Goal: Task Accomplishment & Management: Complete application form

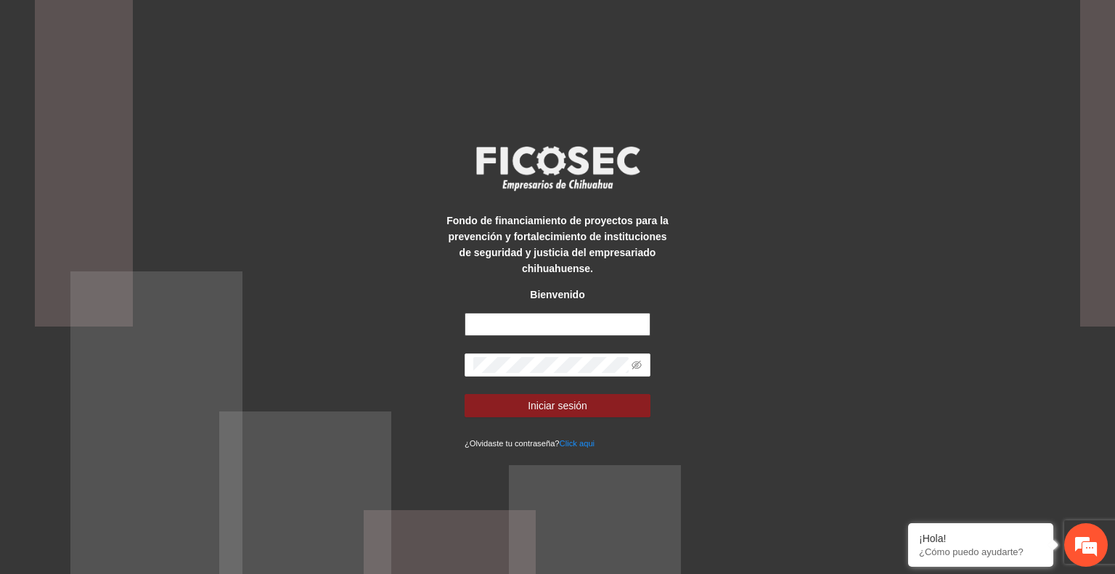
type input "**********"
click at [606, 413] on button "Iniciar sesión" at bounding box center [558, 405] width 186 height 23
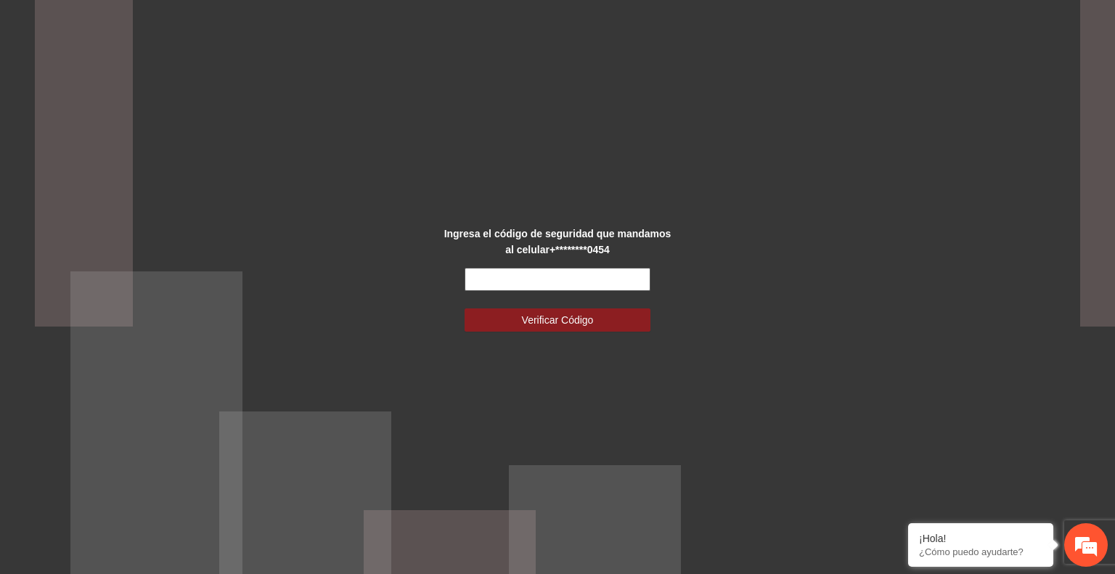
click at [551, 285] on input "text" at bounding box center [558, 279] width 186 height 23
type input "******"
click at [581, 317] on span "Verificar Código" at bounding box center [558, 320] width 72 height 16
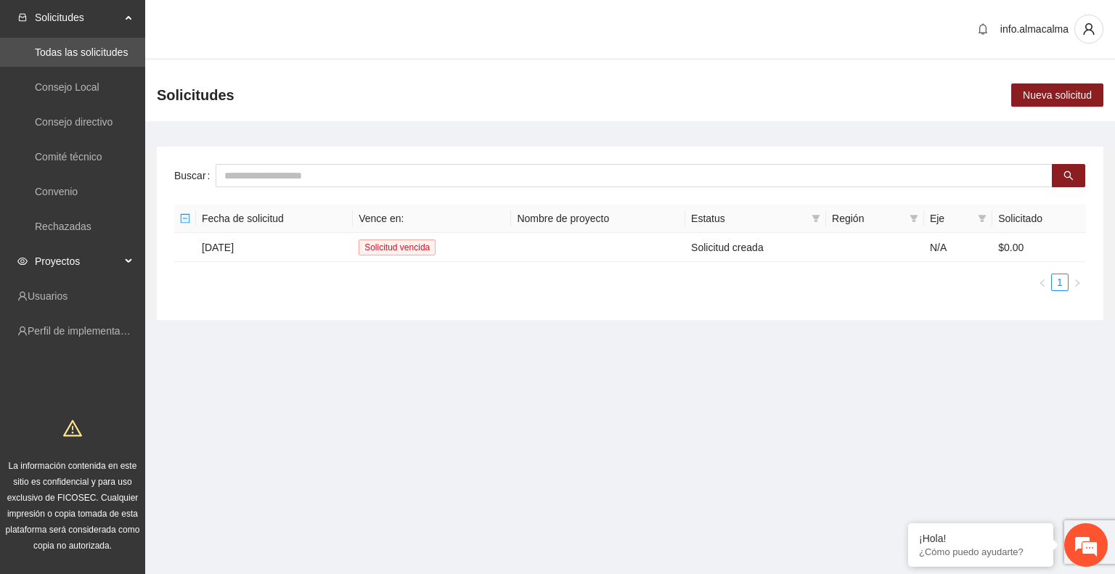
click at [80, 263] on span "Proyectos" at bounding box center [78, 261] width 86 height 29
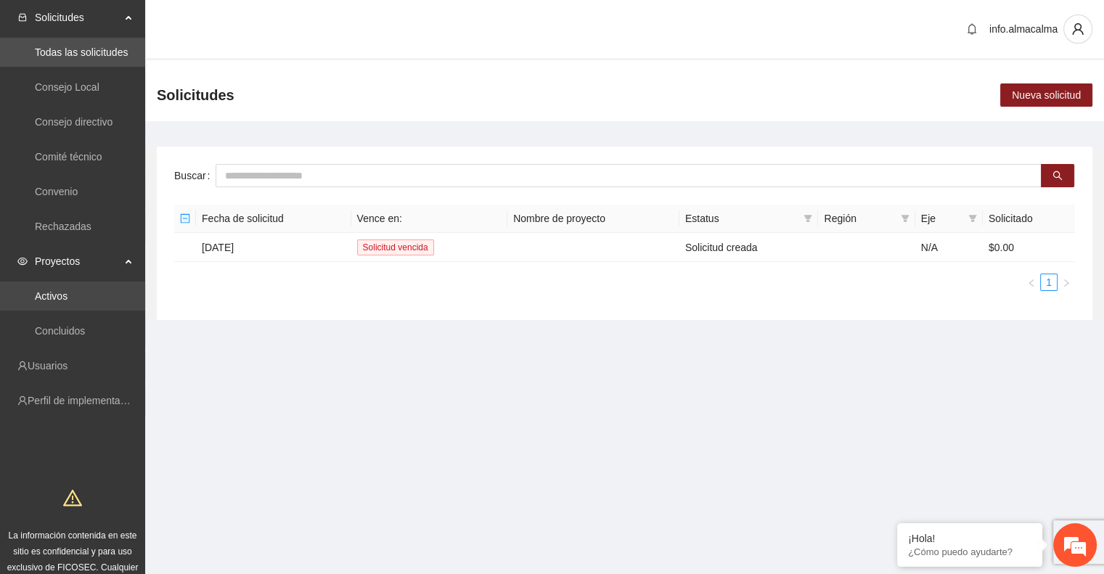
click at [55, 291] on link "Activos" at bounding box center [51, 296] width 33 height 12
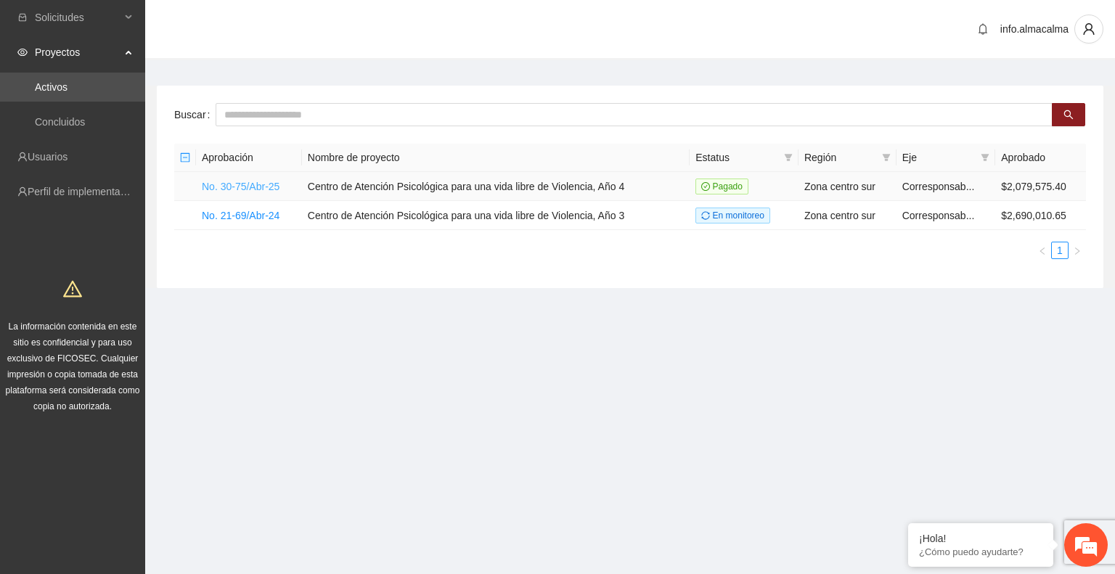
click at [239, 185] on link "No. 30-75/Abr-25" at bounding box center [241, 187] width 78 height 12
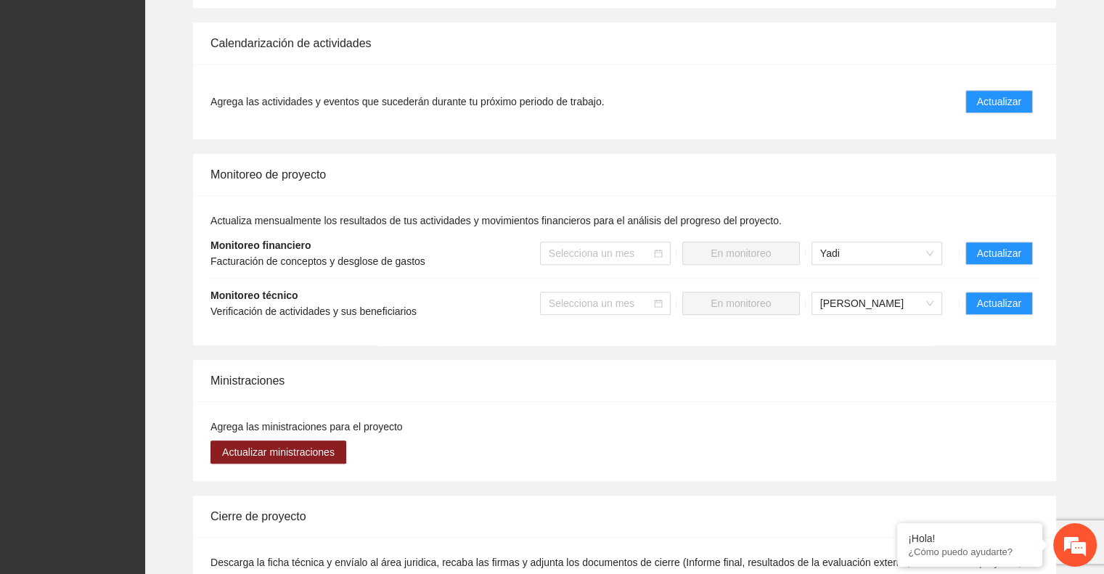
scroll to position [1063, 0]
click at [1002, 295] on span "Actualizar" at bounding box center [999, 303] width 44 height 16
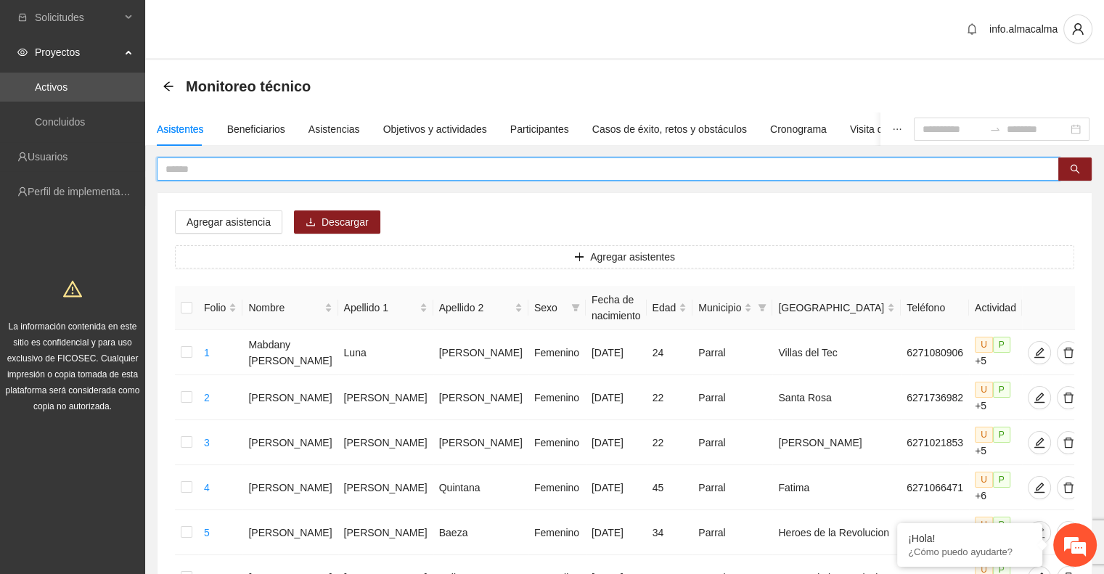
click at [292, 174] on input "text" at bounding box center [603, 169] width 874 height 16
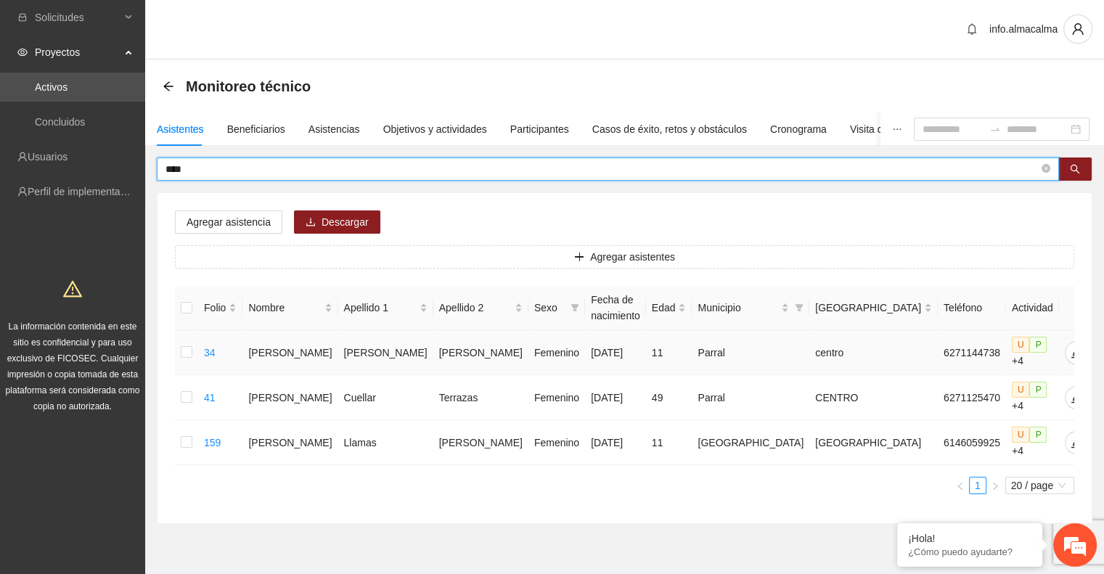
click at [1059, 339] on td at bounding box center [1091, 352] width 64 height 45
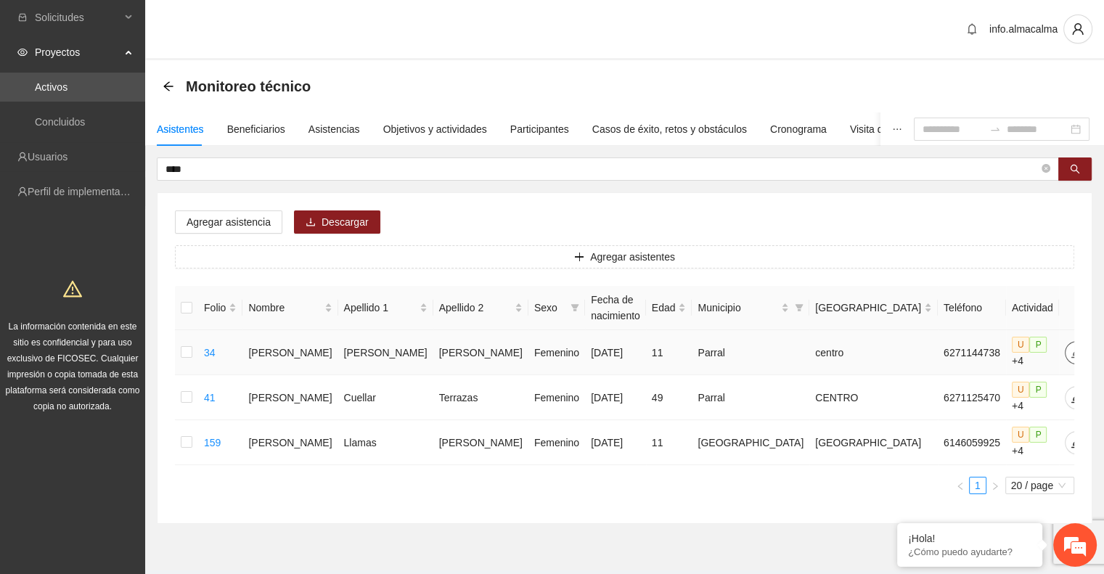
click at [1071, 347] on icon "edit" at bounding box center [1077, 353] width 12 height 12
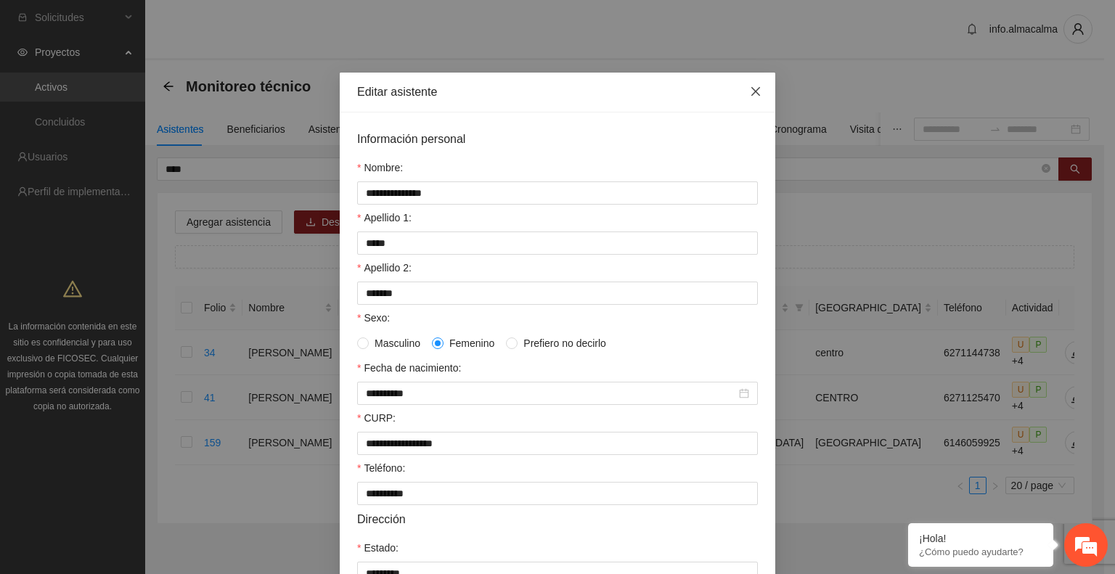
click at [750, 94] on icon "close" at bounding box center [756, 92] width 12 height 12
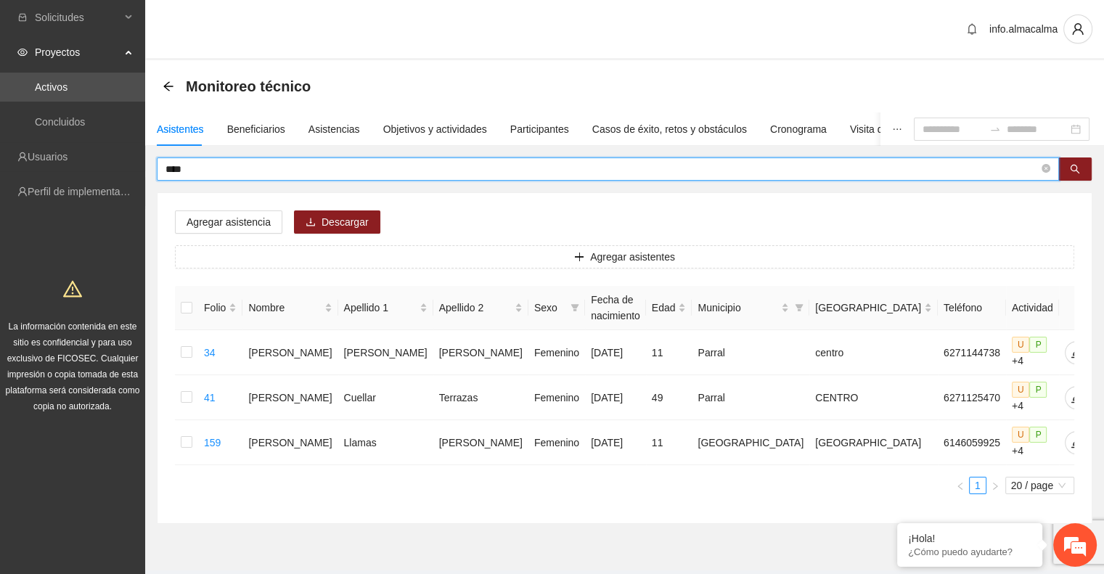
drag, startPoint x: 312, startPoint y: 168, endPoint x: 89, endPoint y: 214, distance: 227.6
click at [89, 214] on section "Solicitudes Proyectos Activos Concluidos Usuarios Perfil de implementadora La i…" at bounding box center [552, 305] width 1104 height 611
type input "******"
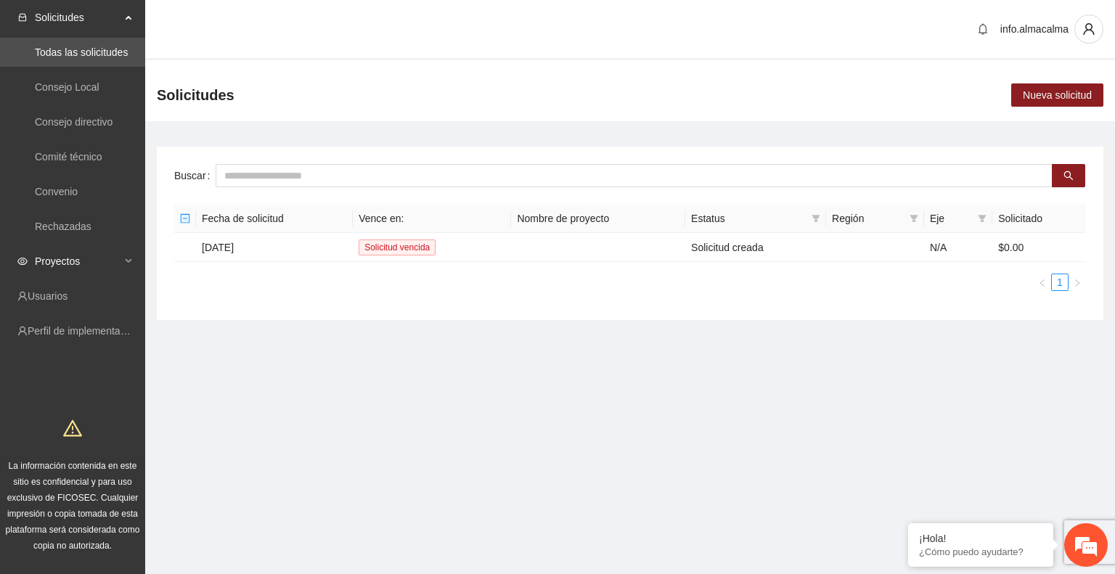
click at [102, 247] on span "Proyectos" at bounding box center [78, 261] width 86 height 29
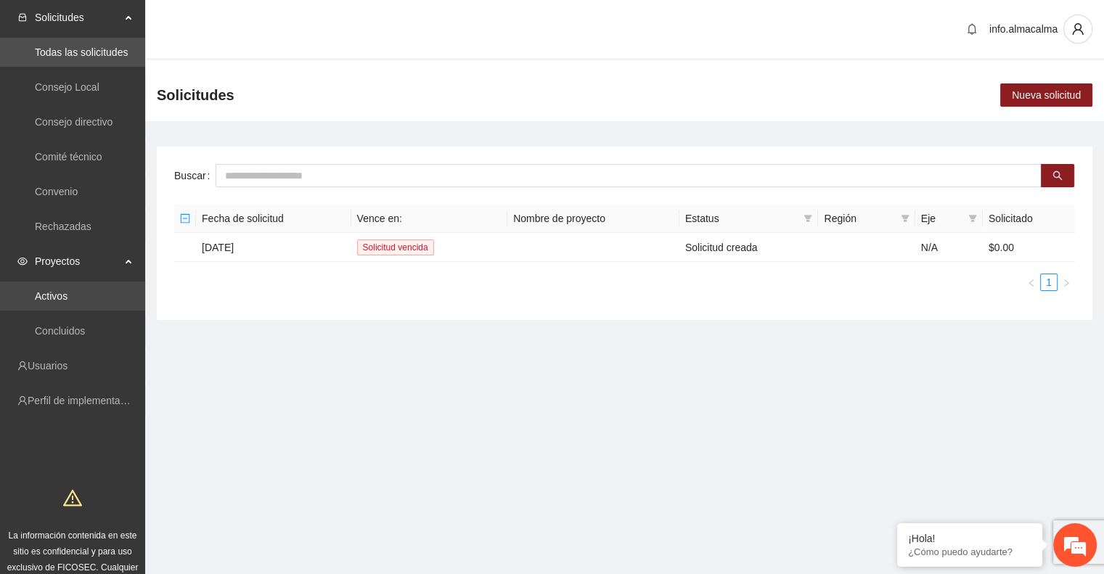
click at [68, 290] on link "Activos" at bounding box center [51, 296] width 33 height 12
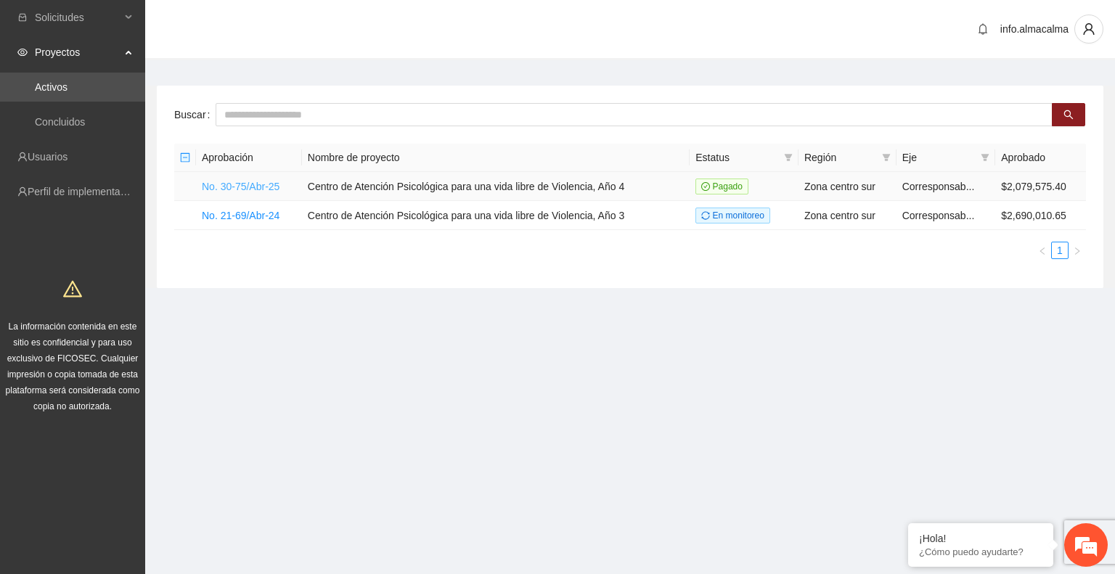
click at [259, 185] on link "No. 30-75/Abr-25" at bounding box center [241, 187] width 78 height 12
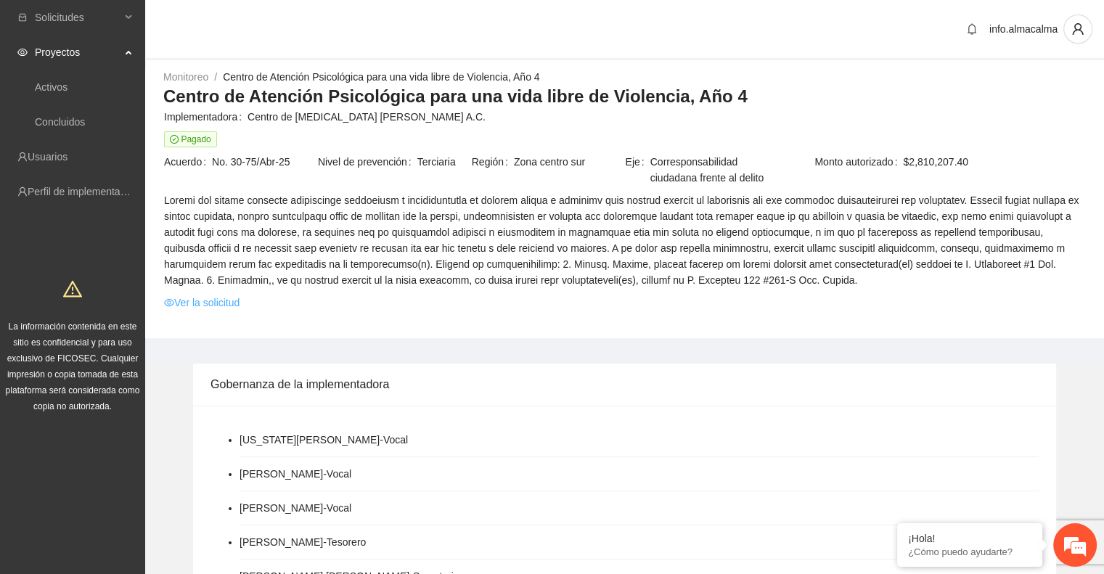
click at [215, 304] on link "Ver la solicitud" at bounding box center [202, 303] width 76 height 16
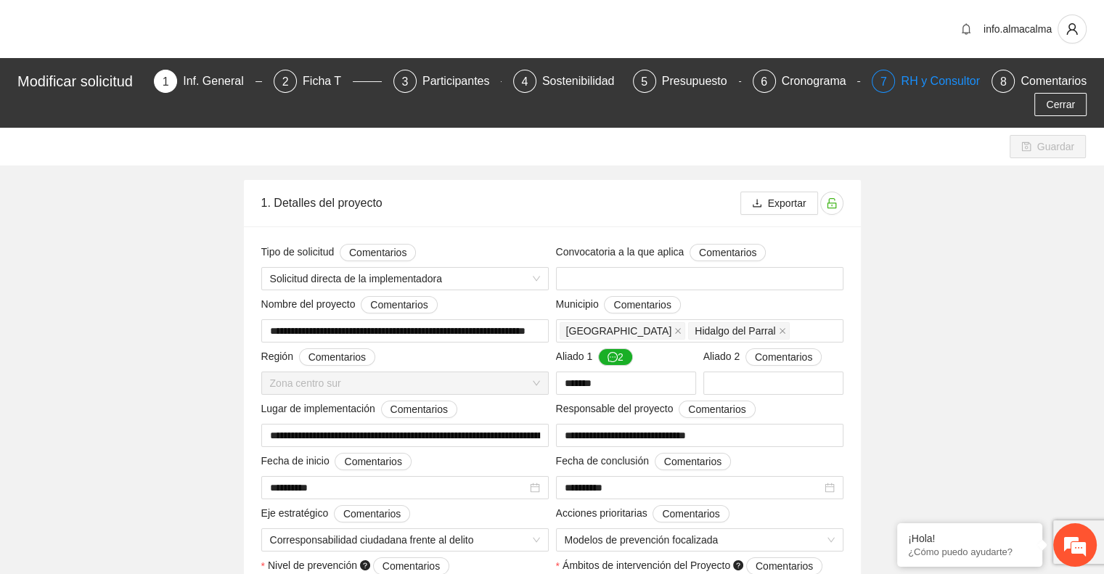
click at [900, 84] on div "7 RH y Consultores" at bounding box center [926, 81] width 108 height 23
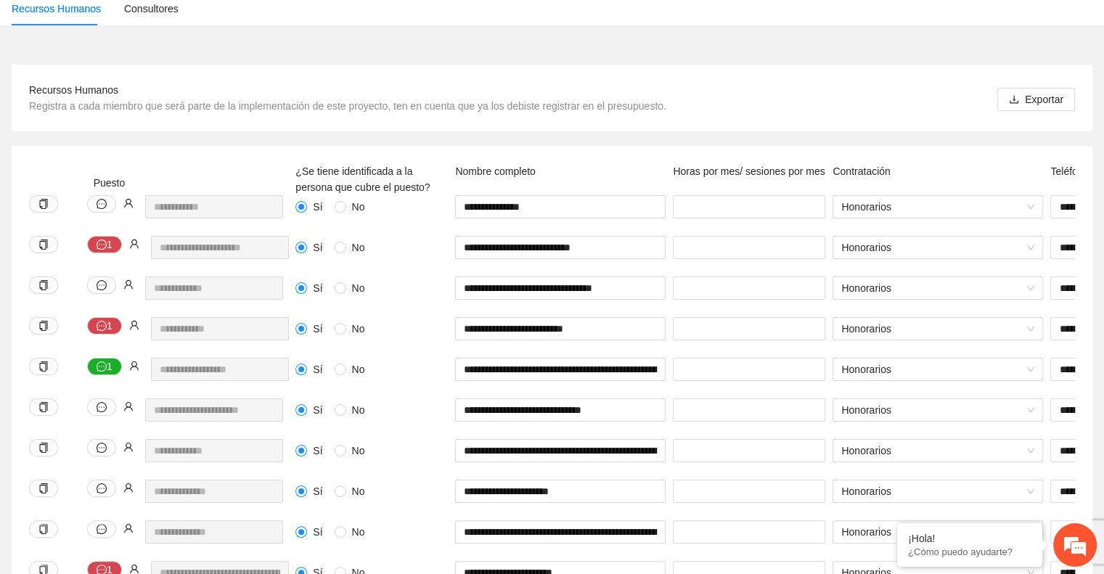
scroll to position [177, 0]
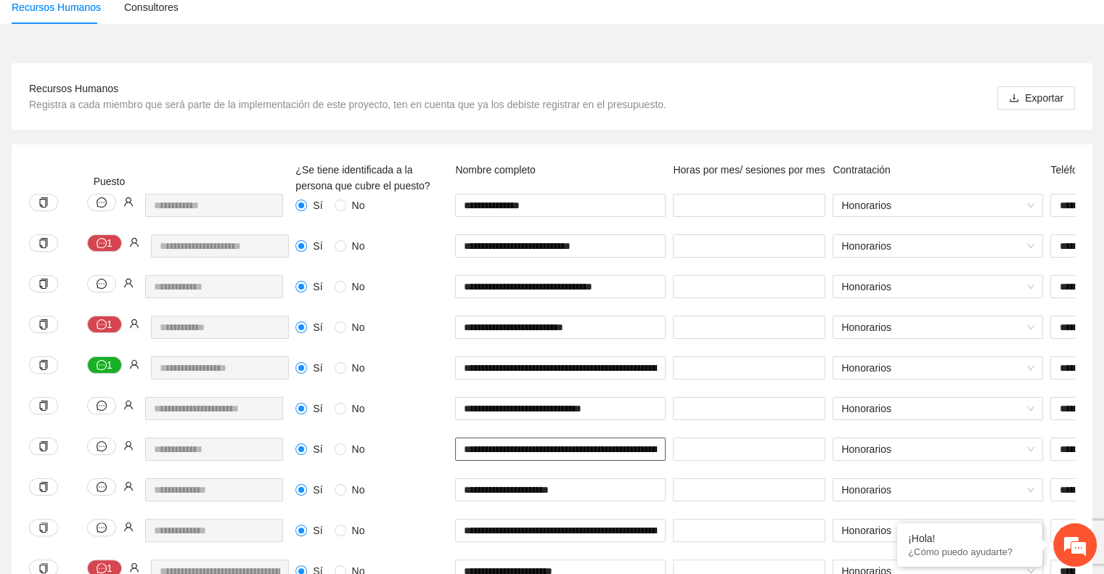
click at [607, 438] on input "**********" at bounding box center [560, 449] width 211 height 23
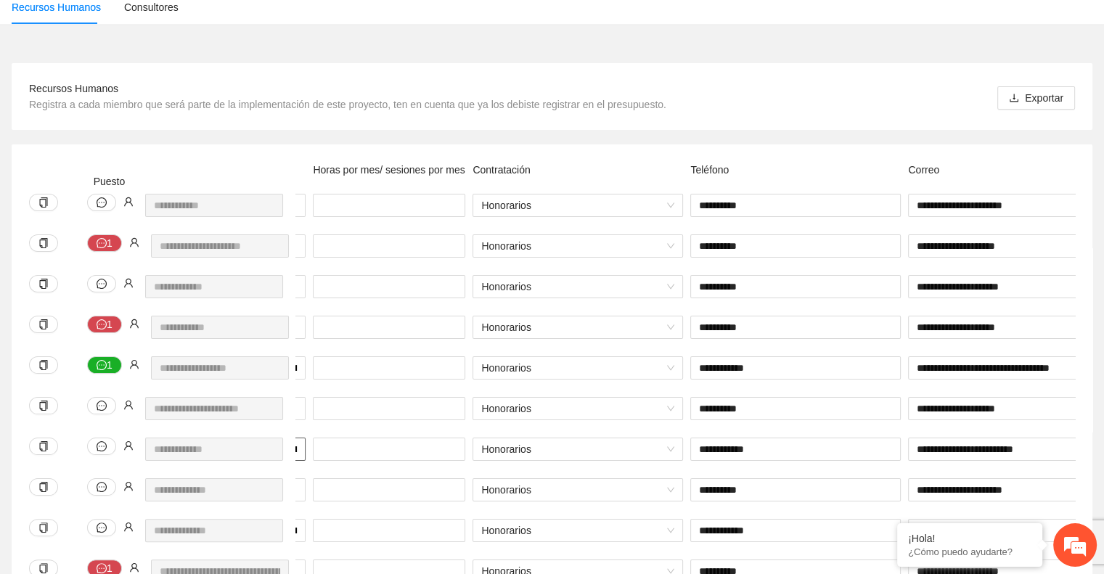
scroll to position [0, 0]
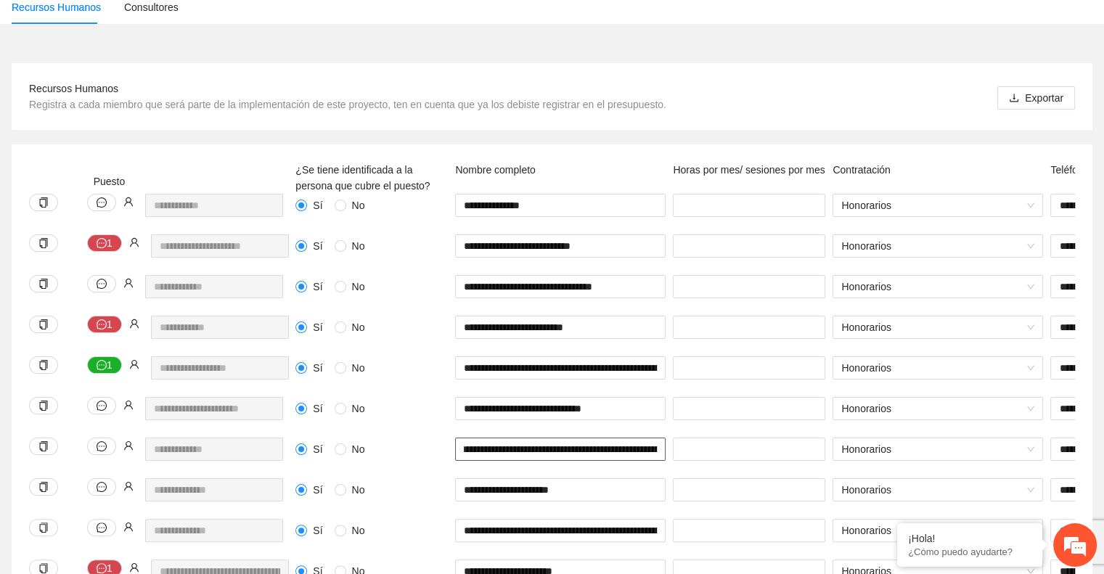
click at [622, 438] on input "**********" at bounding box center [560, 449] width 211 height 23
